Goal: Task Accomplishment & Management: Complete application form

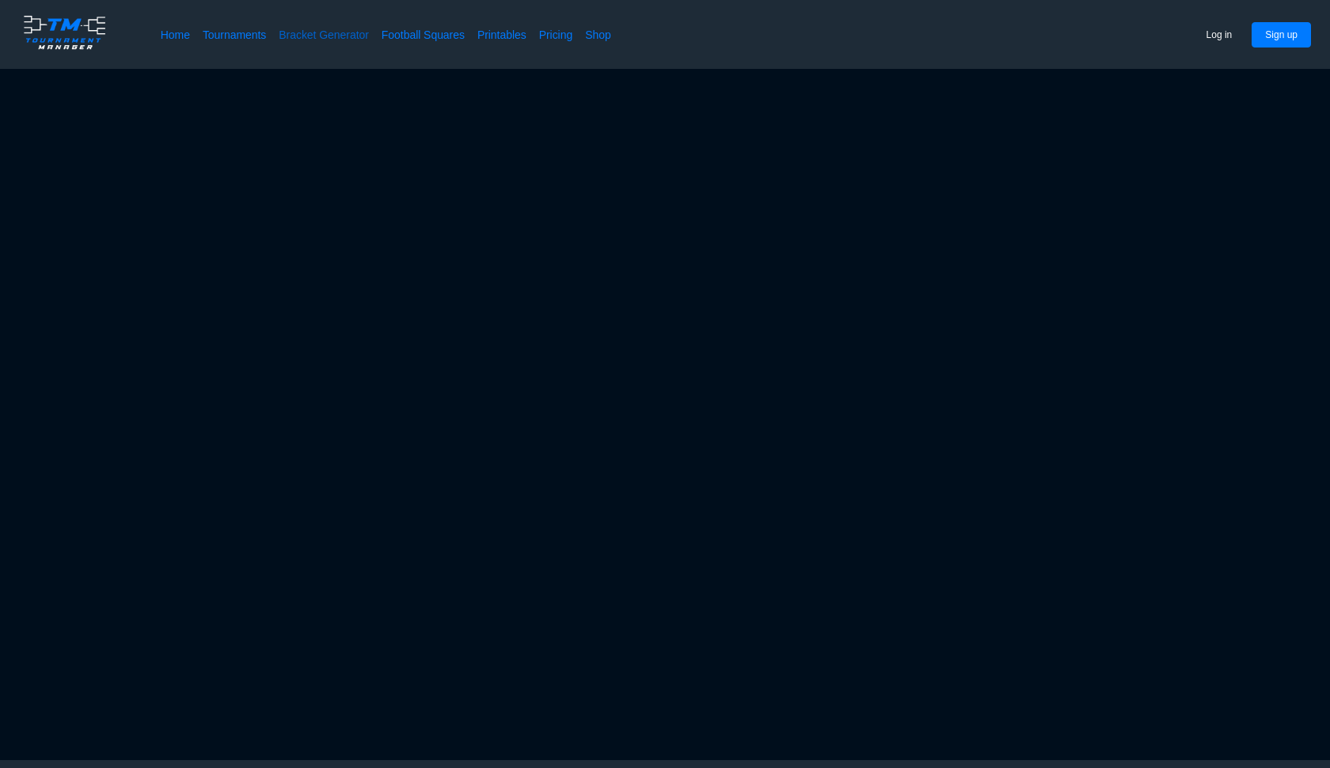
click at [340, 36] on link "Bracket Generator" at bounding box center [324, 35] width 90 height 16
click at [1296, 40] on button "Sign up" at bounding box center [1281, 34] width 59 height 25
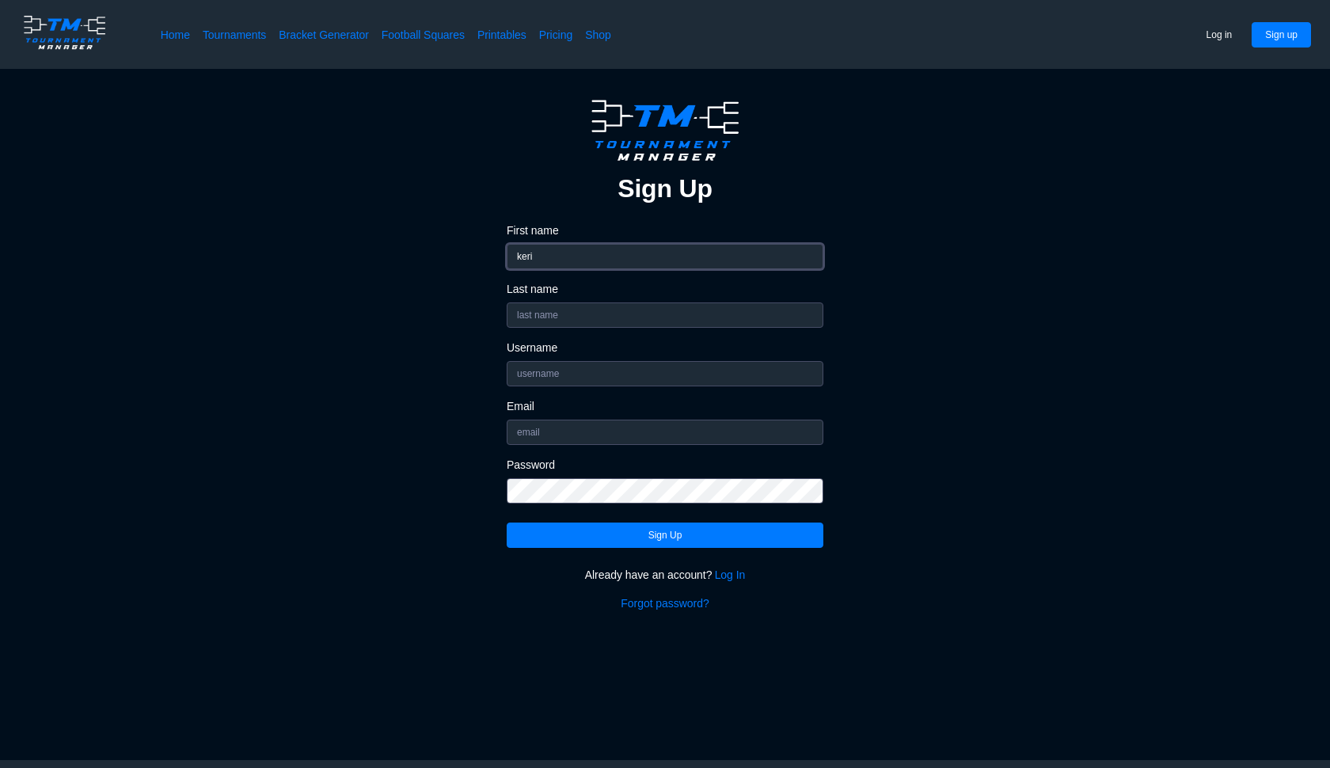
type input "keri"
type input "[PERSON_NAME]"
click at [609, 377] on input "Username" at bounding box center [665, 373] width 317 height 25
type input "[PERSON_NAME]"
drag, startPoint x: 609, startPoint y: 376, endPoint x: 597, endPoint y: 436, distance: 61.3
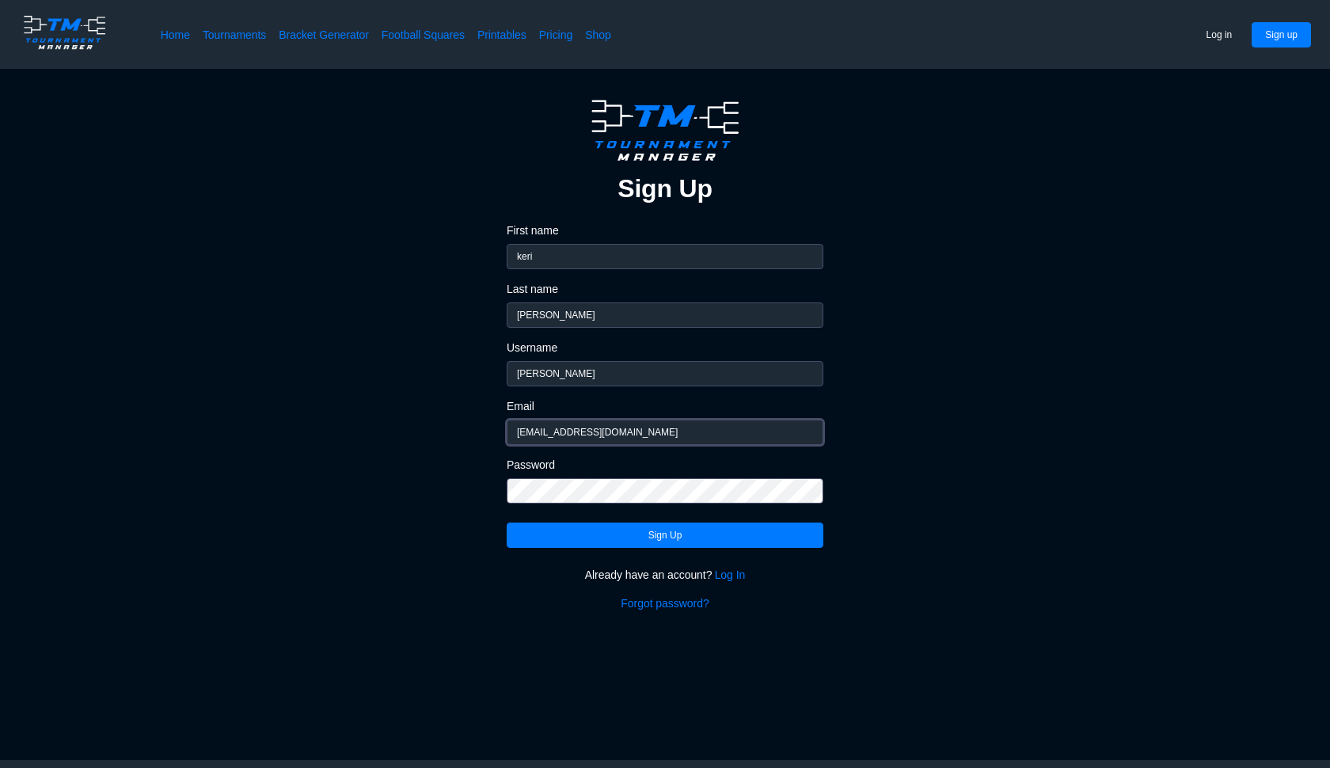
type input "[EMAIL_ADDRESS][DOMAIN_NAME]"
click at [703, 542] on button "Sign Up" at bounding box center [665, 535] width 317 height 25
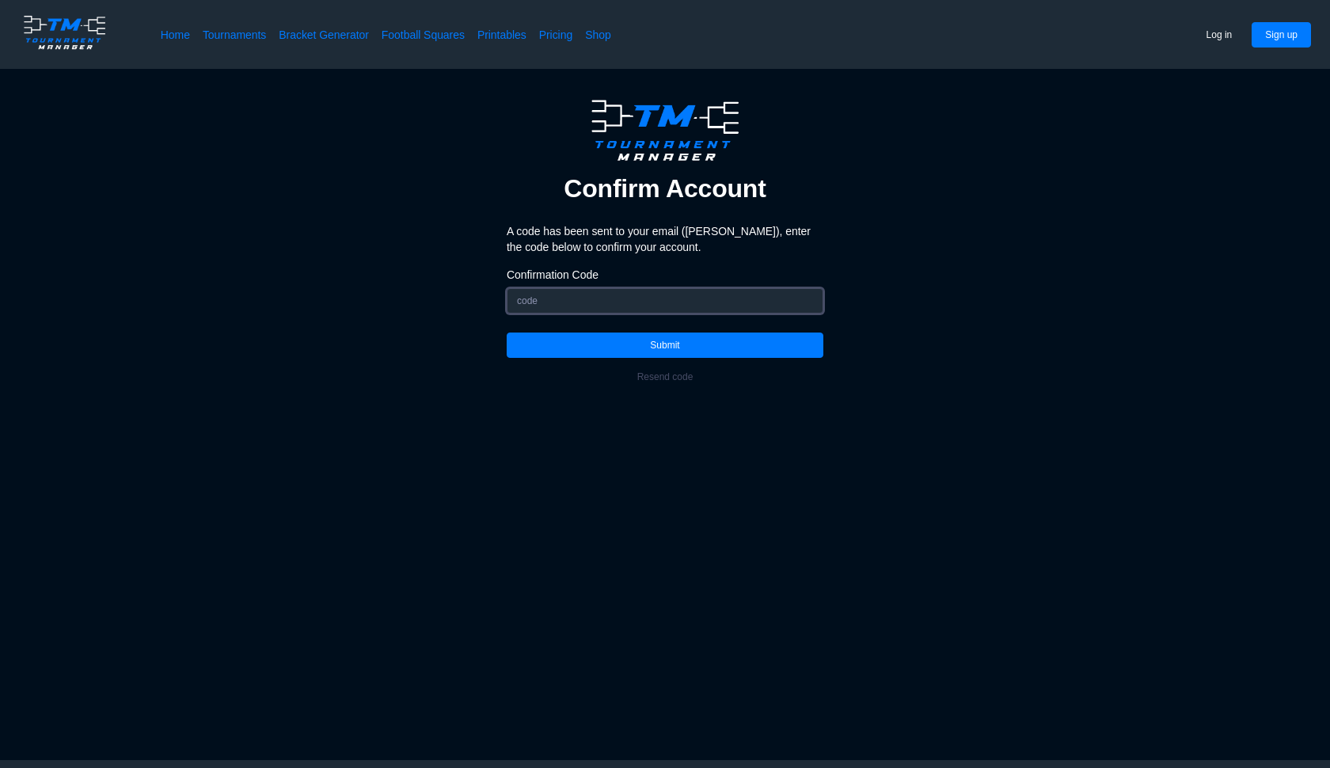
click at [542, 295] on input "Confirmation Code" at bounding box center [665, 300] width 317 height 25
paste input "793253"
type input "793253"
click at [579, 348] on button "Submit" at bounding box center [665, 345] width 317 height 25
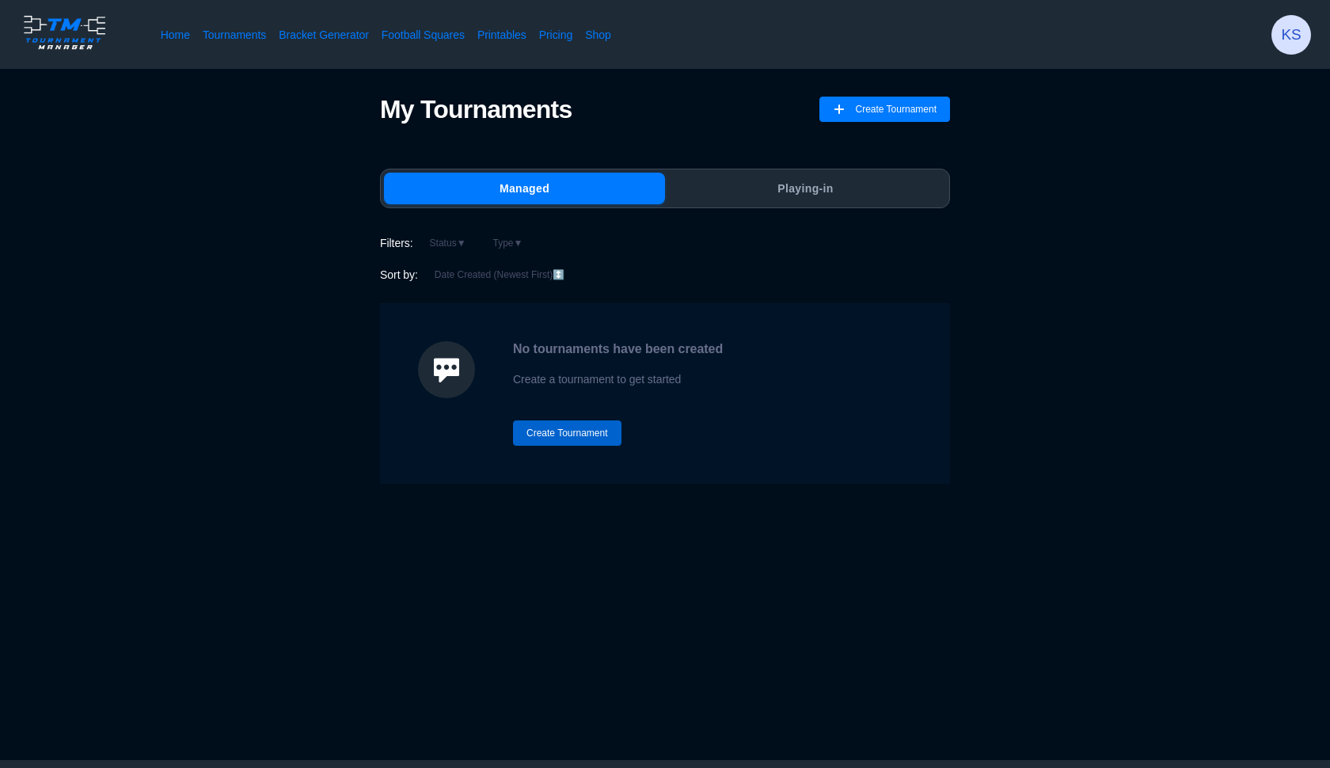
click at [576, 436] on button "Create Tournament" at bounding box center [567, 433] width 108 height 25
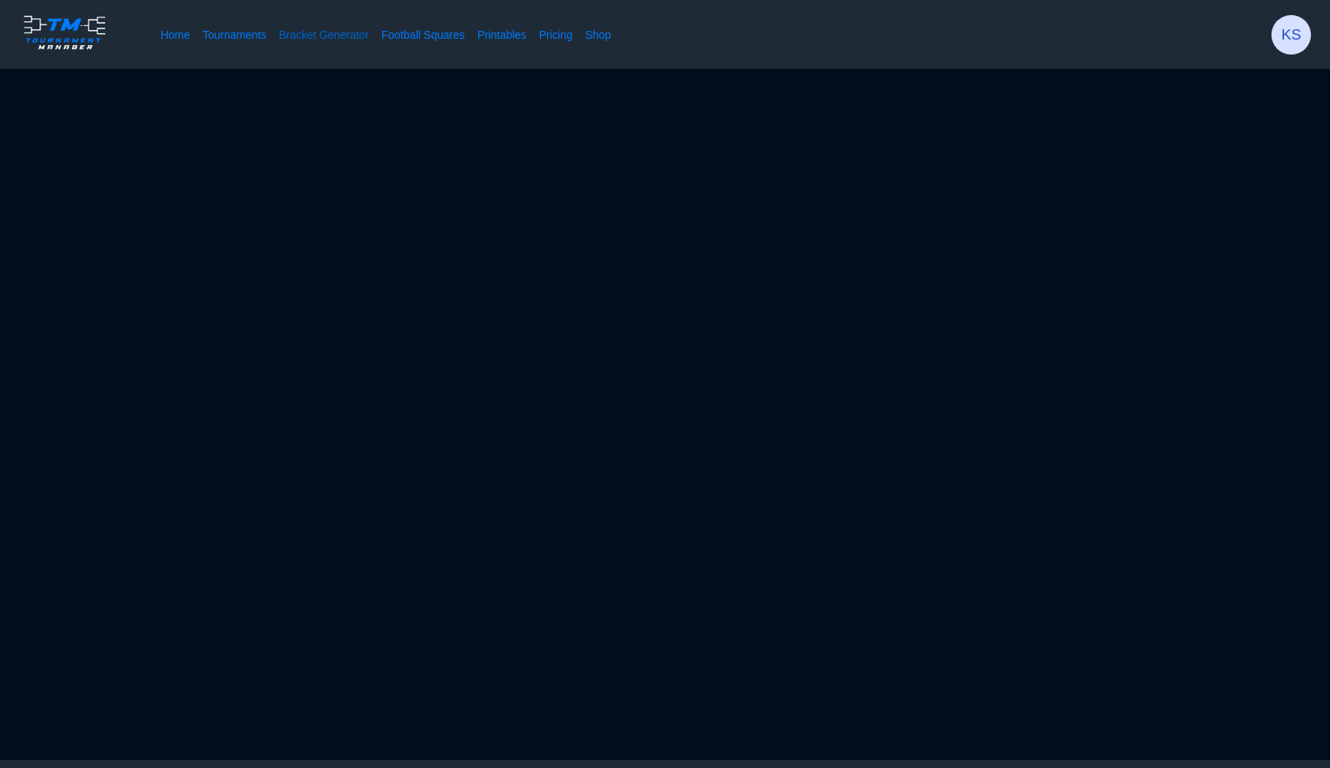
click at [360, 37] on link "Bracket Generator" at bounding box center [324, 35] width 90 height 16
click at [299, 36] on link "Bracket Generator" at bounding box center [324, 35] width 90 height 16
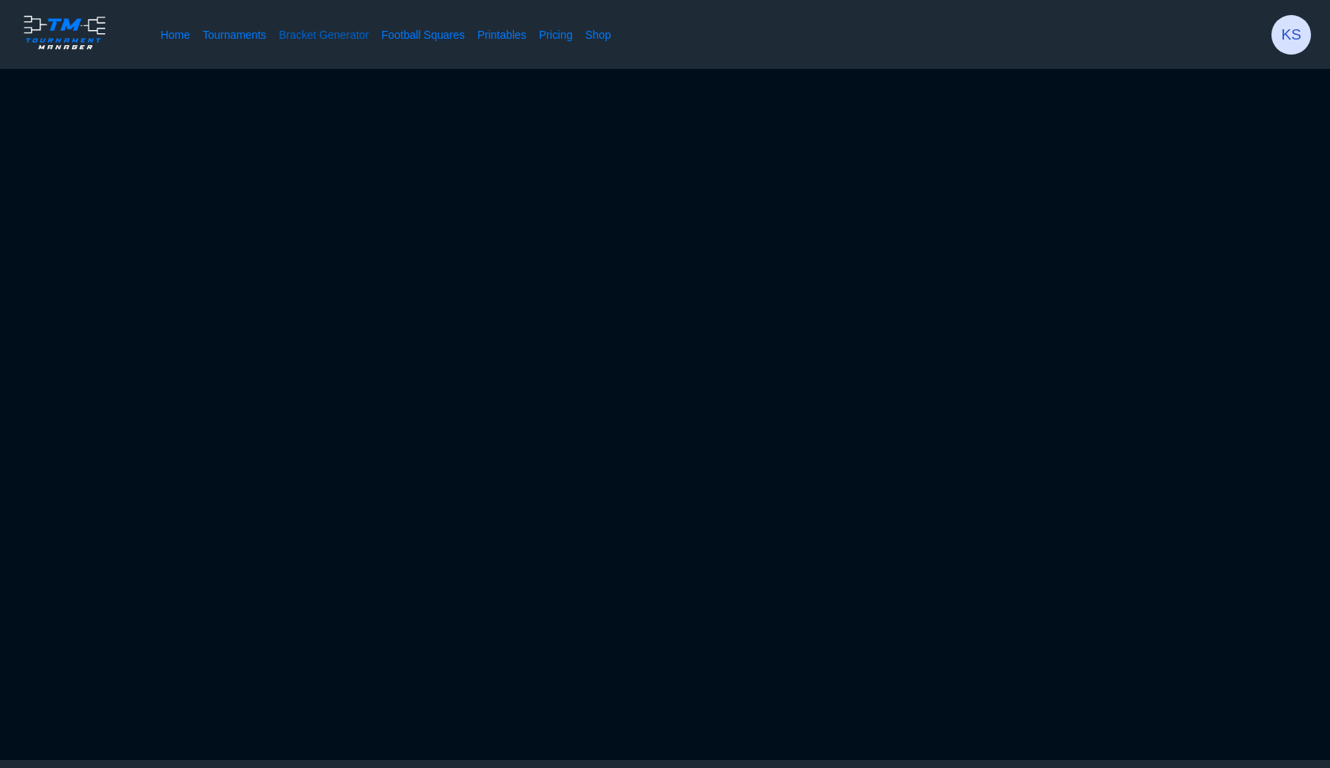
click at [299, 36] on link "Bracket Generator" at bounding box center [324, 35] width 90 height 16
click at [260, 37] on link "Tournaments" at bounding box center [234, 35] width 63 height 16
click at [185, 35] on link "Home" at bounding box center [175, 35] width 29 height 16
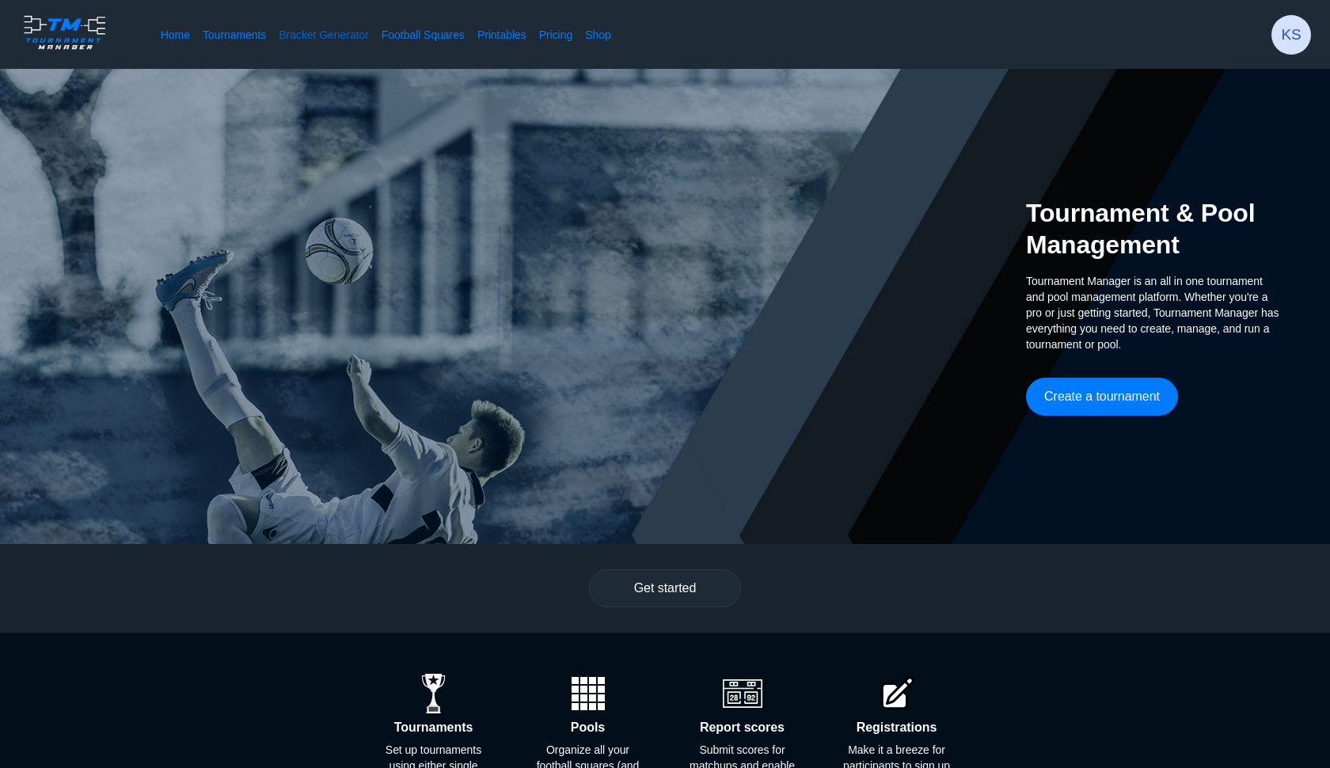
click at [338, 37] on link "Bracket Generator" at bounding box center [324, 35] width 90 height 16
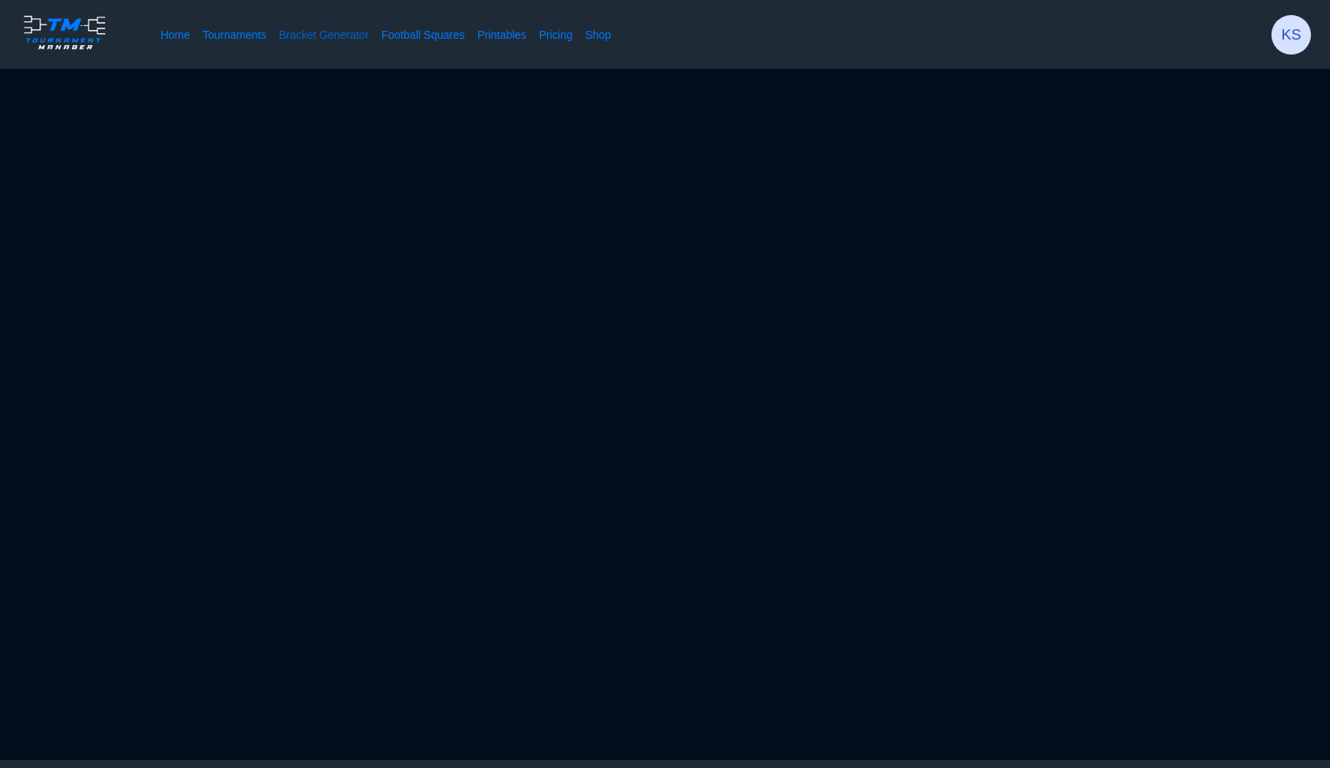
click at [363, 36] on link "Bracket Generator" at bounding box center [324, 35] width 90 height 16
click at [164, 34] on link "Home" at bounding box center [175, 35] width 29 height 16
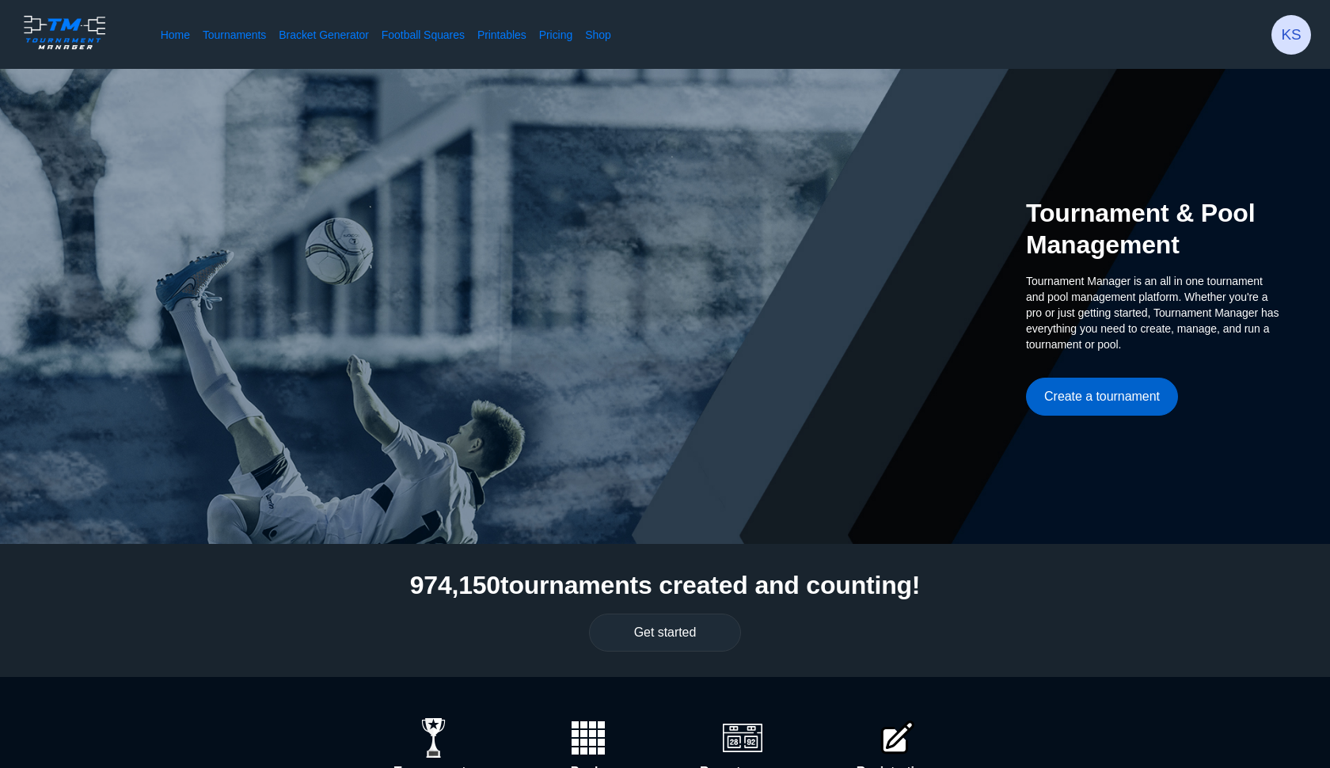
click at [1128, 392] on button "Create a tournament" at bounding box center [1102, 397] width 152 height 38
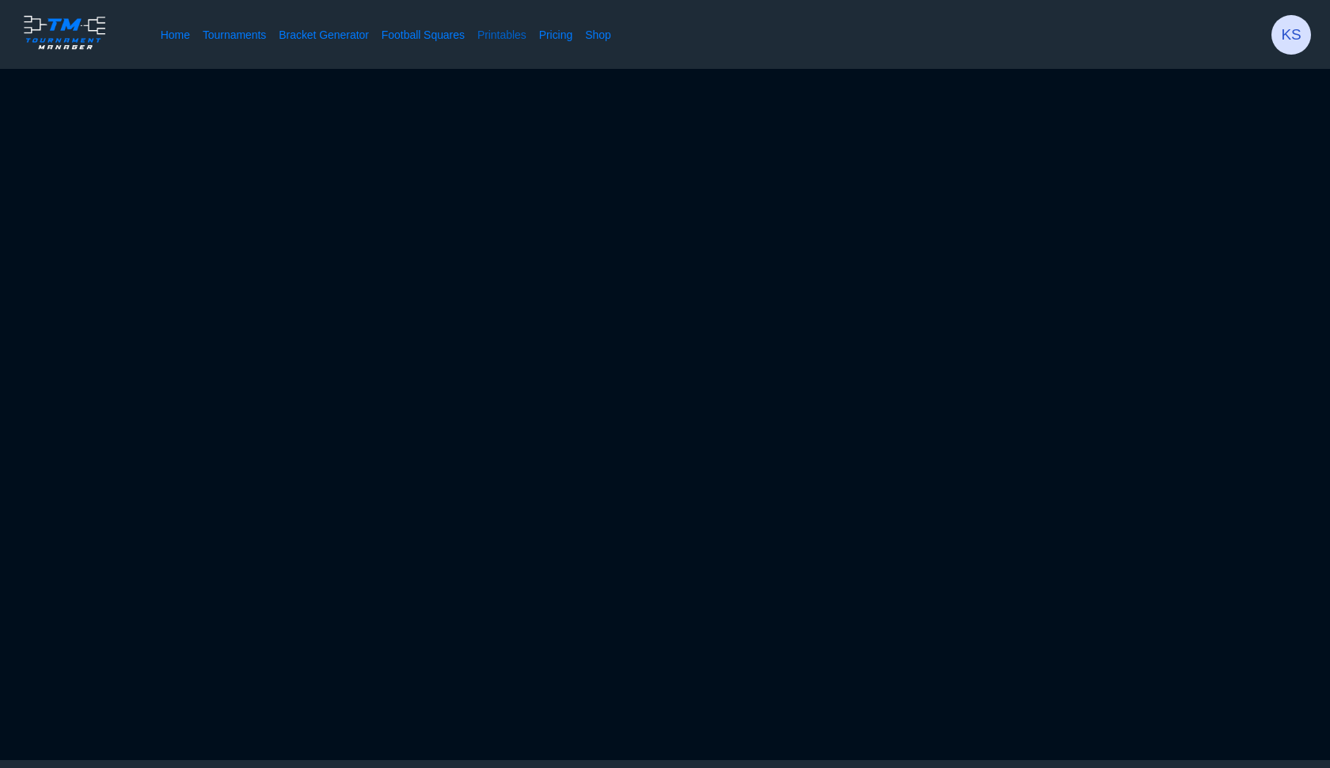
click at [512, 39] on link "Printables" at bounding box center [502, 35] width 49 height 16
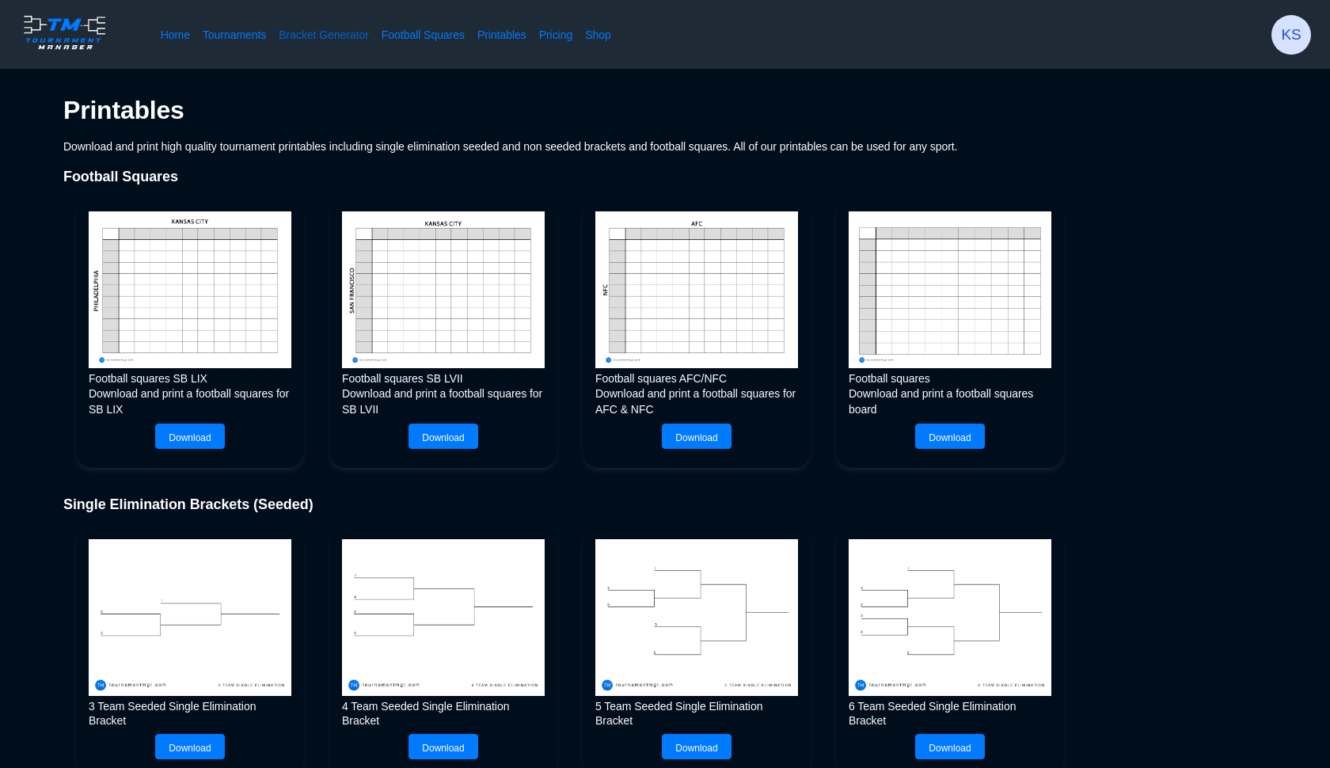
click at [356, 36] on link "Bracket Generator" at bounding box center [324, 35] width 90 height 16
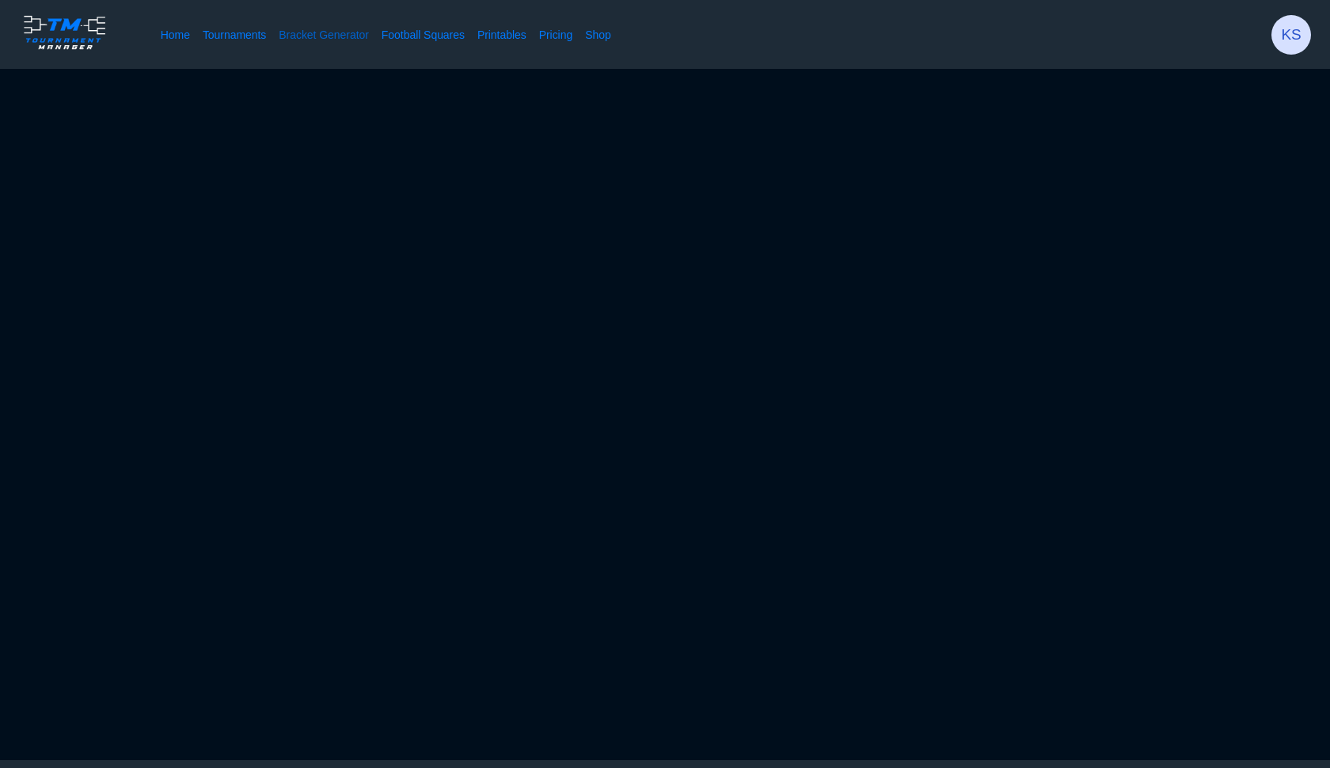
click at [356, 36] on link "Bracket Generator" at bounding box center [324, 35] width 90 height 16
click at [506, 38] on link "Printables" at bounding box center [502, 35] width 49 height 16
